Goal: Transaction & Acquisition: Purchase product/service

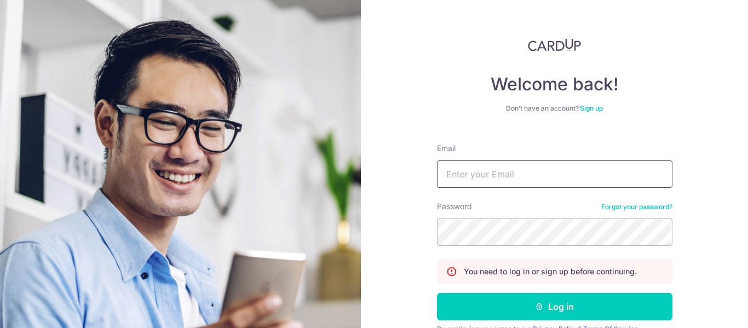
type input "yeo.cheekeong86@gmail.com"
click at [437, 293] on button "Log in" at bounding box center [554, 306] width 235 height 27
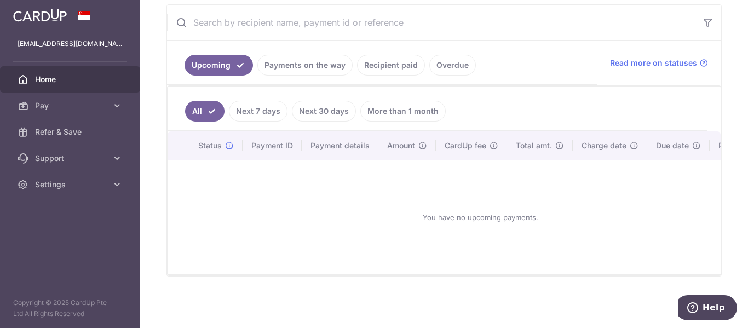
scroll to position [103, 0]
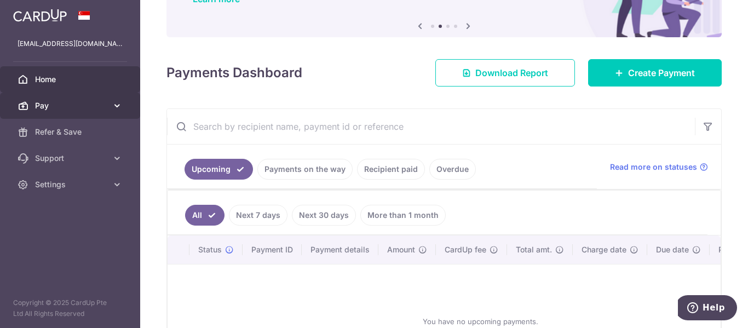
click at [38, 106] on span "Pay" at bounding box center [71, 105] width 72 height 11
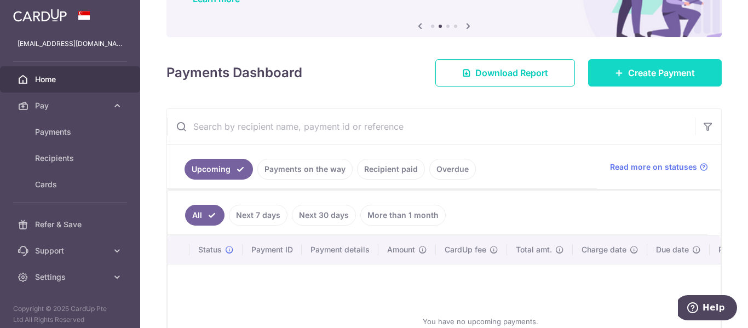
click at [680, 68] on span "Create Payment" at bounding box center [661, 72] width 67 height 13
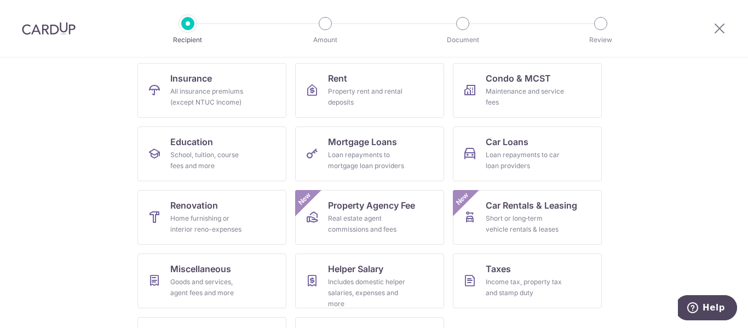
scroll to position [162, 0]
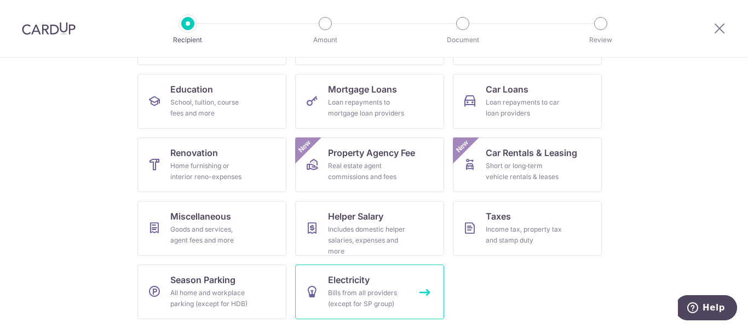
click at [383, 296] on div "Bills from all providers (except for SP group)" at bounding box center [367, 298] width 79 height 22
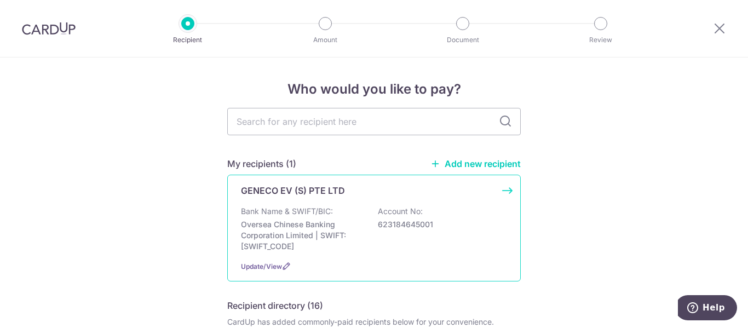
click at [380, 210] on p "Account No:" at bounding box center [400, 211] width 45 height 11
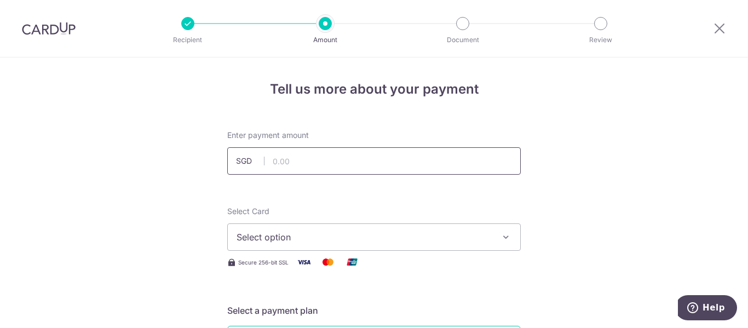
click at [301, 152] on input "text" at bounding box center [374, 160] width 294 height 27
type input "59.69"
click at [339, 225] on button "Select option" at bounding box center [374, 236] width 294 height 27
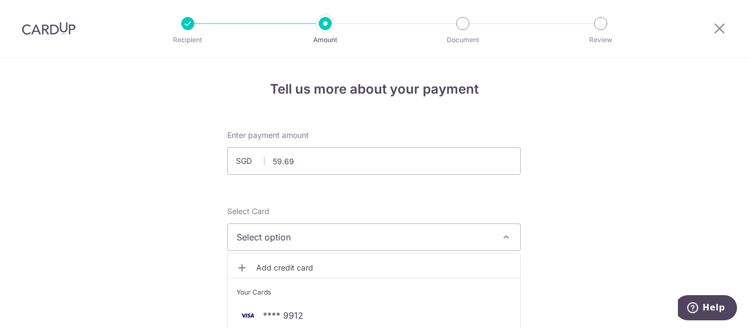
scroll to position [55, 0]
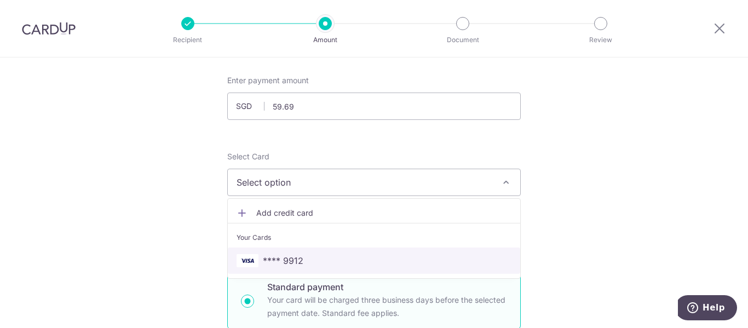
click at [306, 256] on span "**** 9912" at bounding box center [374, 260] width 275 height 13
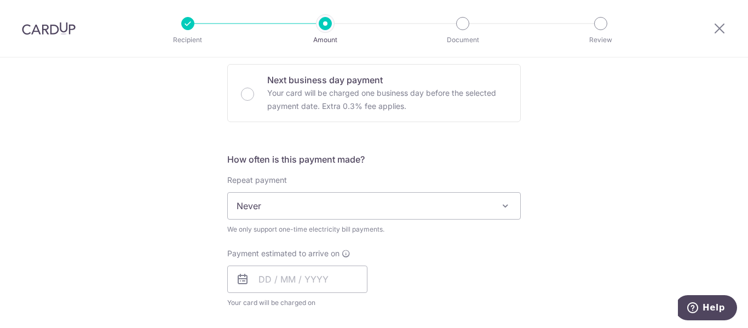
scroll to position [438, 0]
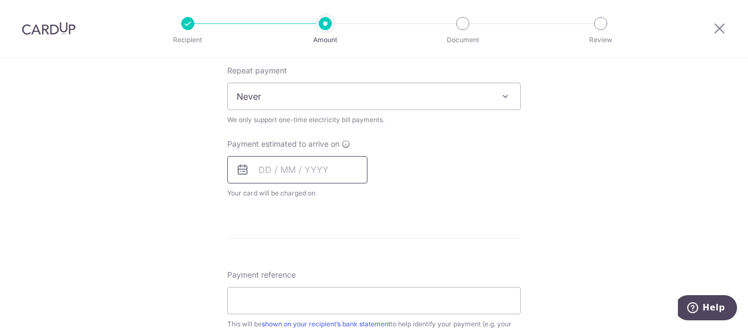
click at [296, 172] on input "text" at bounding box center [297, 169] width 140 height 27
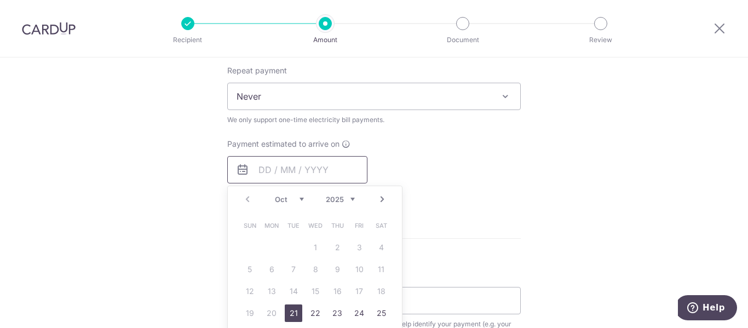
scroll to position [493, 0]
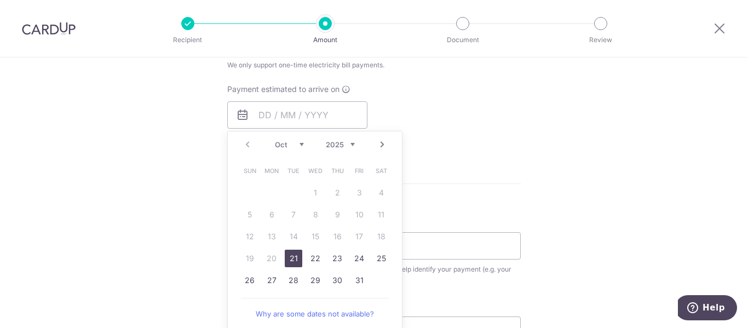
click at [294, 261] on link "21" at bounding box center [294, 259] width 18 height 18
type input "[DATE]"
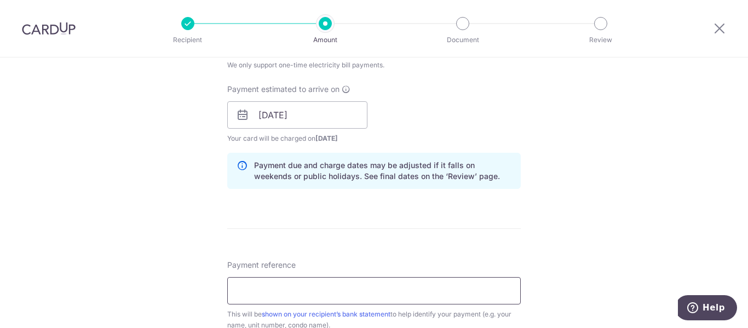
scroll to position [548, 0]
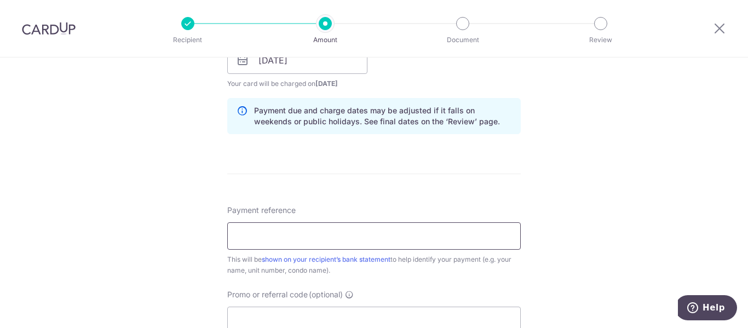
click at [377, 232] on input "Payment reference" at bounding box center [374, 235] width 294 height 27
type input "INV-12220164-V4M3K4"
drag, startPoint x: 376, startPoint y: 223, endPoint x: 21, endPoint y: 247, distance: 355.7
click at [21, 247] on div "Tell us more about your payment Enter payment amount SGD 59.69 59.69 Select Car…" at bounding box center [374, 58] width 748 height 1096
type input "i"
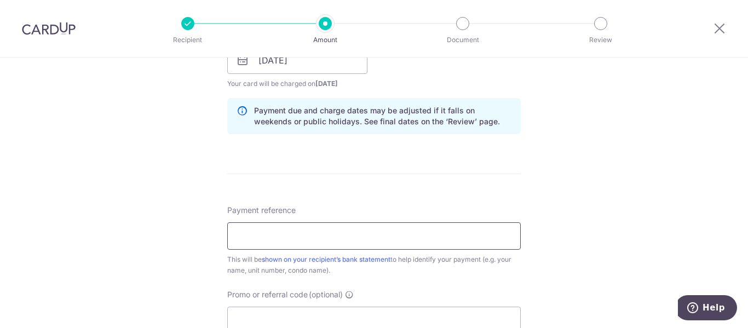
paste input "INV-12220164-V4M3K4"
type input "INV-12220164-V4M3K4"
click at [163, 177] on div "Tell us more about your payment Enter payment amount SGD 59.69 59.69 Select Car…" at bounding box center [374, 58] width 748 height 1096
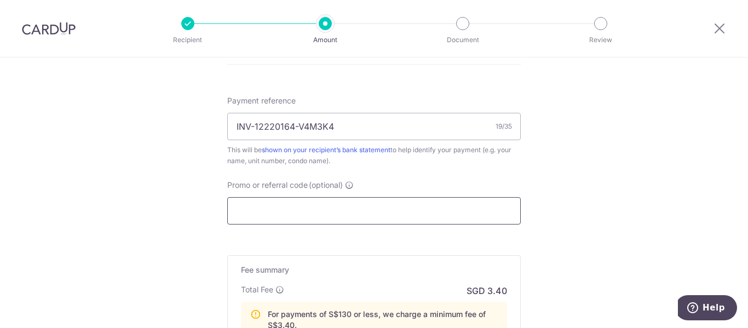
click at [464, 202] on input "Promo or referral code (optional)" at bounding box center [374, 210] width 294 height 27
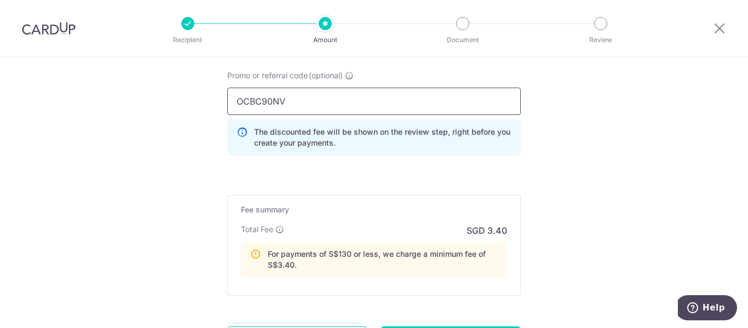
scroll to position [874, 0]
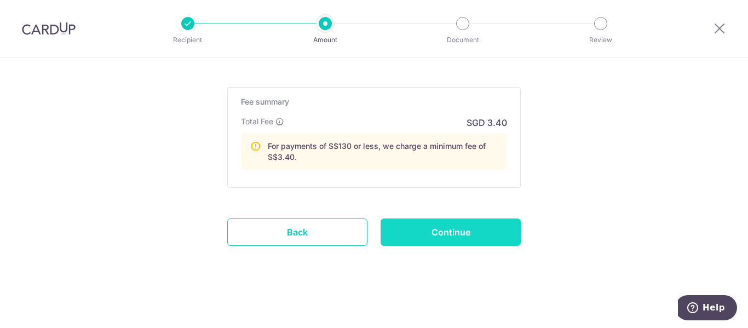
type input "OCBC90NV"
click at [493, 237] on input "Continue" at bounding box center [451, 231] width 140 height 27
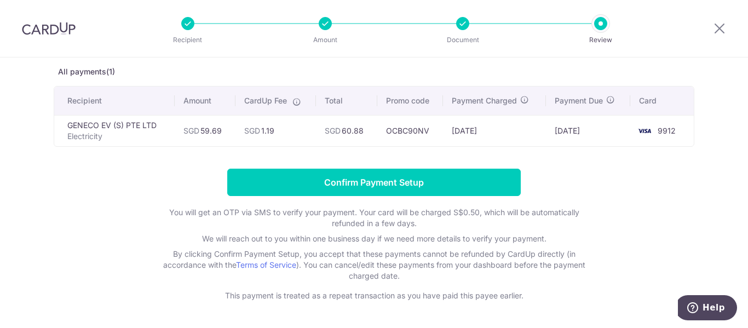
scroll to position [93, 0]
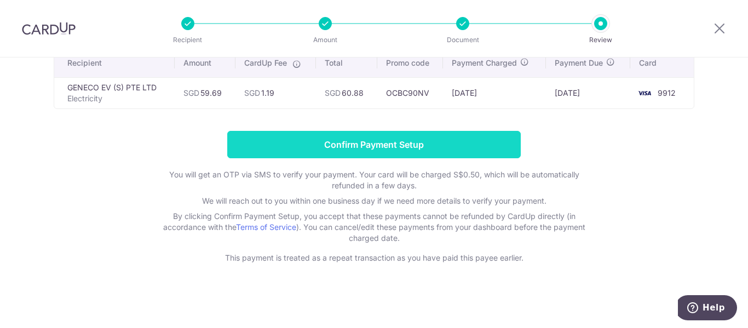
click at [287, 137] on input "Confirm Payment Setup" at bounding box center [374, 144] width 294 height 27
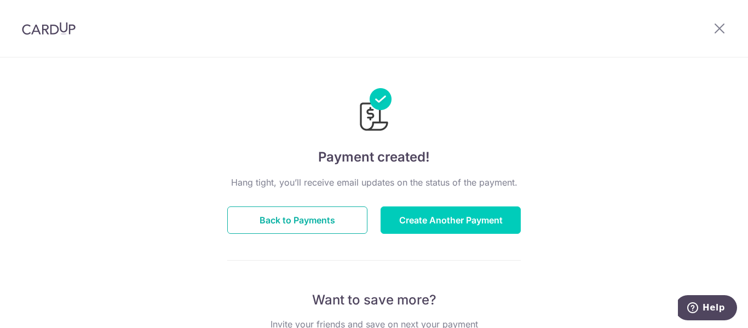
click at [310, 218] on button "Back to Payments" at bounding box center [297, 219] width 140 height 27
